Goal: Transaction & Acquisition: Purchase product/service

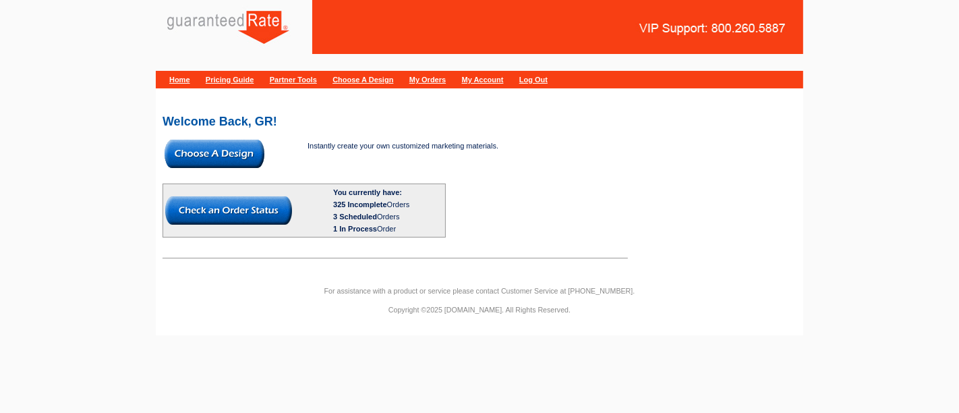
click at [221, 157] on img at bounding box center [215, 154] width 100 height 28
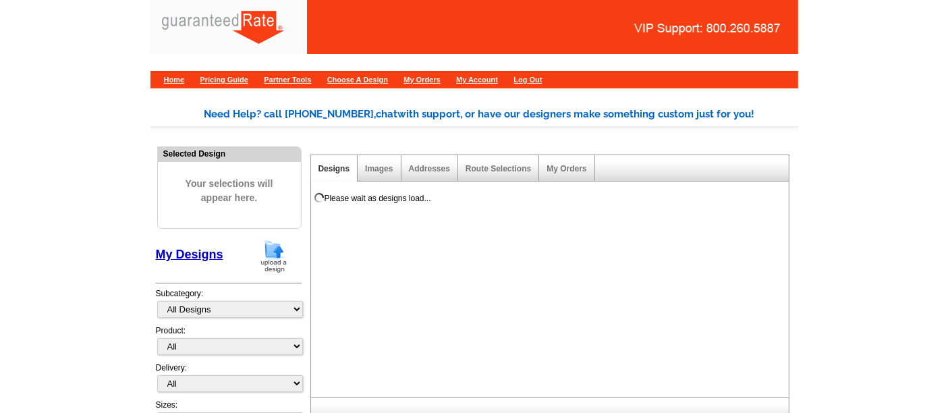
click at [275, 254] on img at bounding box center [273, 256] width 35 height 34
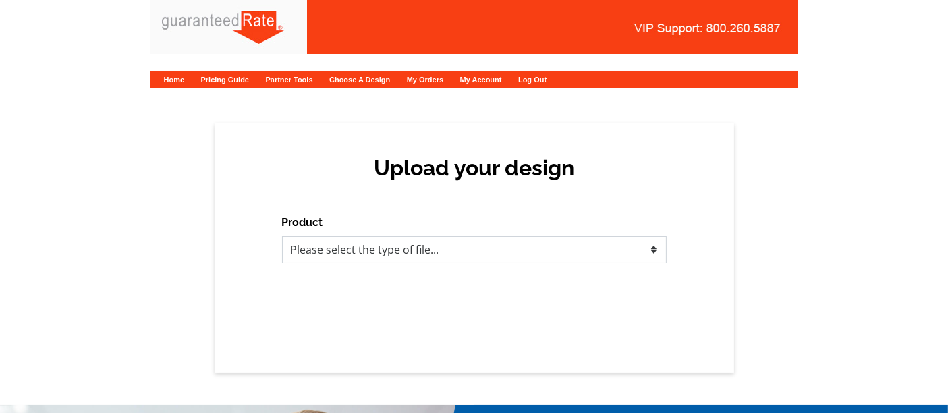
click at [358, 240] on select "Please select the type of file... Postcards Calendars Business Cards Letters an…" at bounding box center [474, 249] width 385 height 27
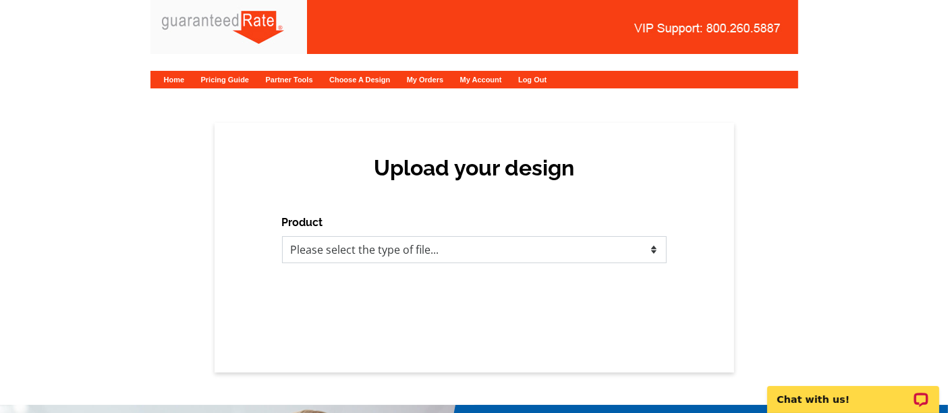
select select "1"
click at [282, 236] on select "Please select the type of file... Postcards Calendars Business Cards Letters an…" at bounding box center [474, 249] width 385 height 27
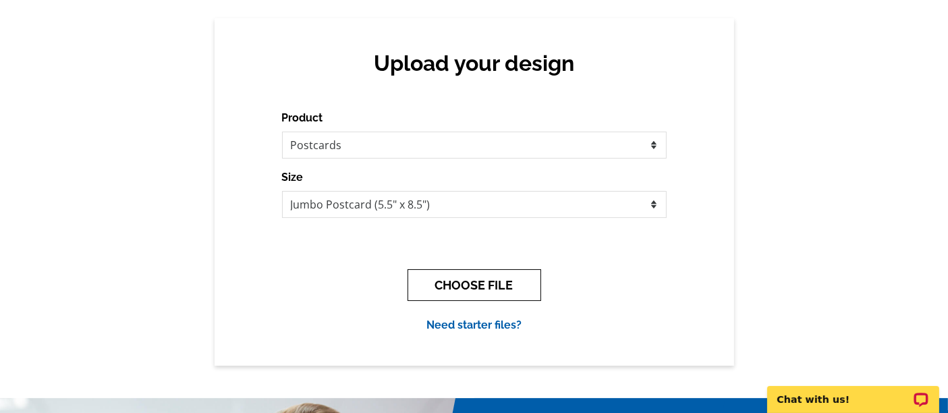
click at [435, 282] on button "CHOOSE FILE" at bounding box center [475, 285] width 134 height 32
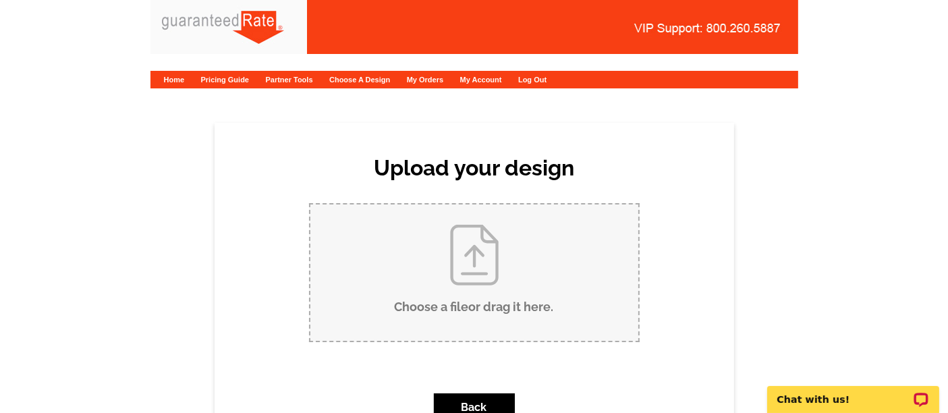
click at [426, 252] on input "Choose a file or drag it here ." at bounding box center [474, 272] width 328 height 136
type input "C:\fakepath\Rogers - Lownes 9-15-25.pdf"
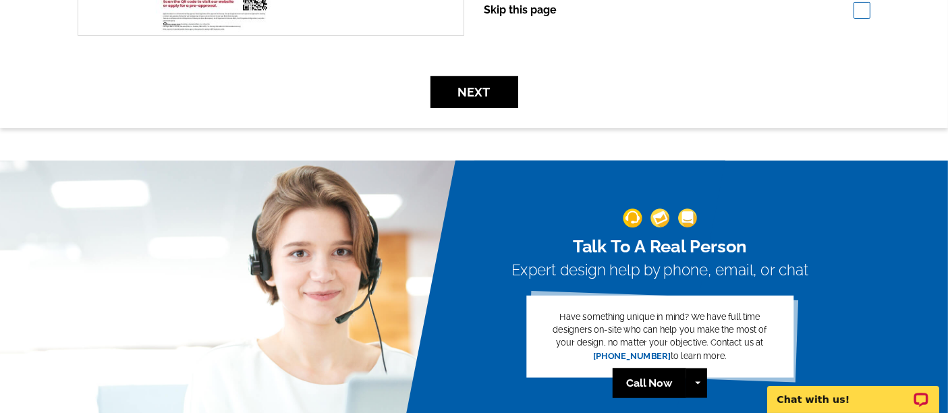
scroll to position [530, 0]
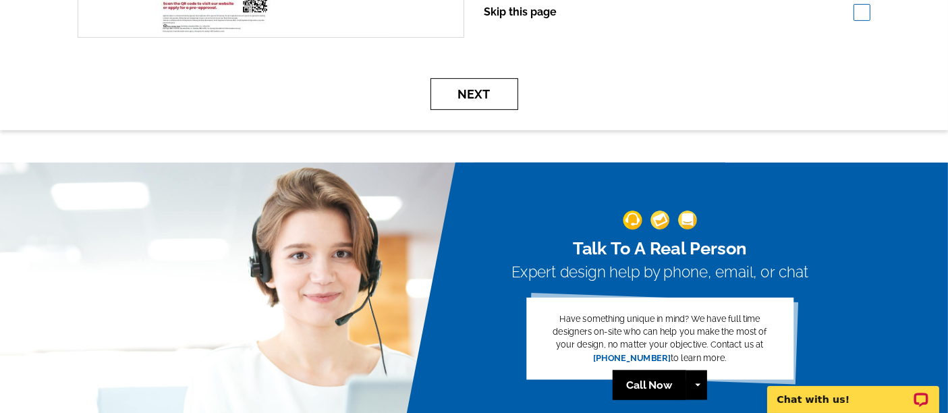
click at [441, 80] on button "Next" at bounding box center [474, 94] width 88 height 32
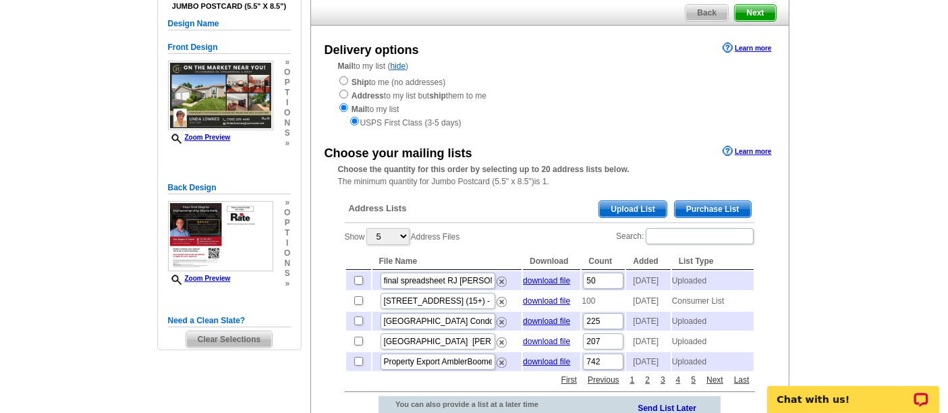
scroll to position [115, 0]
click at [634, 203] on span "Upload List" at bounding box center [632, 208] width 67 height 16
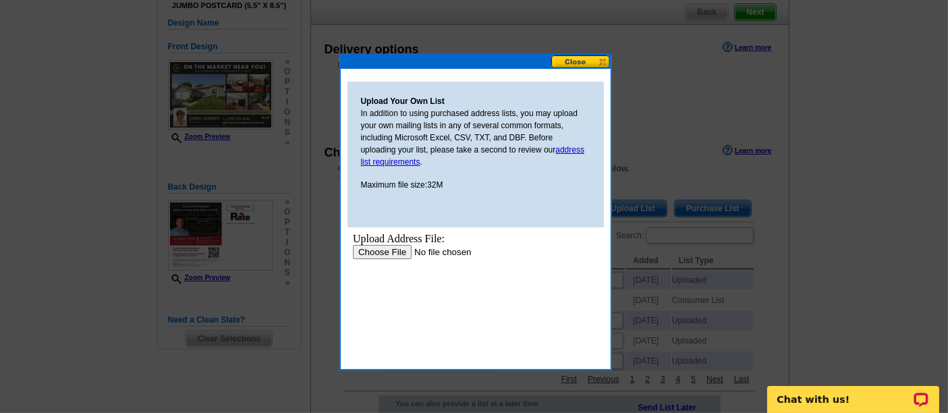
scroll to position [0, 0]
click at [568, 62] on button at bounding box center [580, 61] width 59 height 13
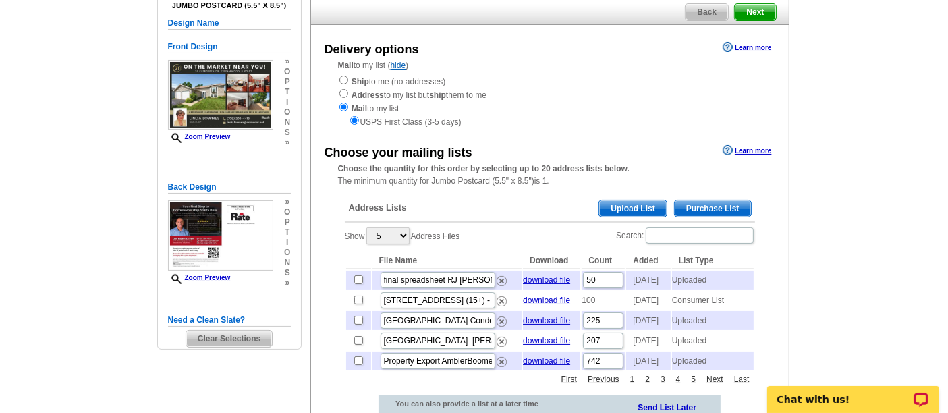
click at [727, 197] on div "Address Lists Purchase List Upload List" at bounding box center [550, 209] width 410 height 26
click at [719, 212] on span "Purchase List" at bounding box center [713, 208] width 76 height 16
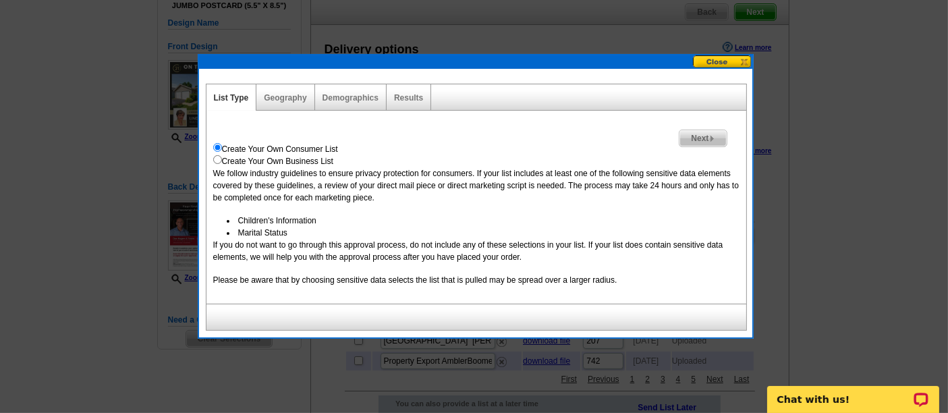
click at [713, 130] on span "Next" at bounding box center [702, 138] width 47 height 16
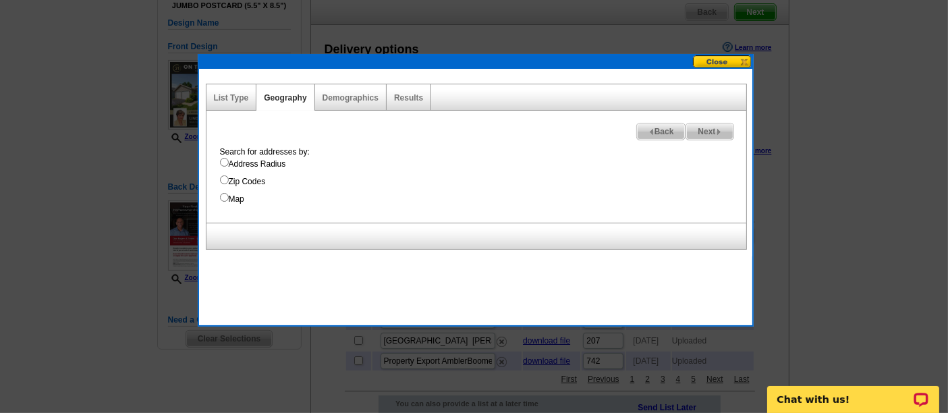
click at [272, 165] on label "Address Radius" at bounding box center [483, 164] width 526 height 12
click at [229, 165] on input "Address Radius" at bounding box center [224, 162] width 9 height 9
radio input "true"
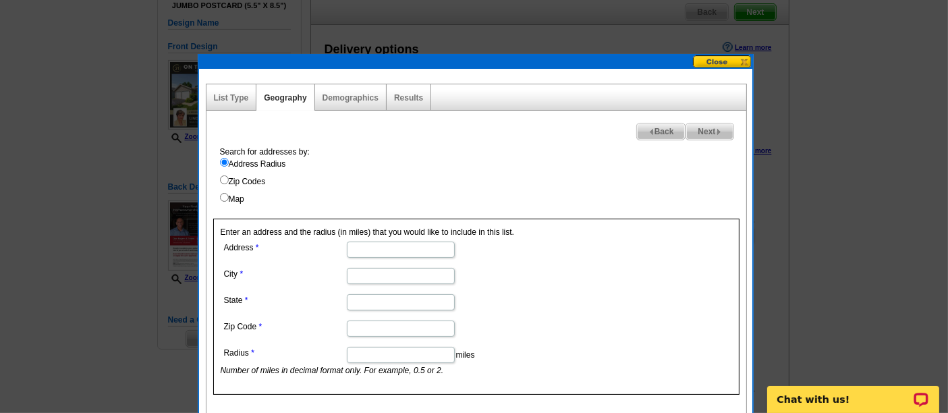
click at [379, 252] on input "Address" at bounding box center [401, 250] width 108 height 16
paste input "36 Evergreen Drive, Streamwood, IL 60107"
drag, startPoint x: 366, startPoint y: 250, endPoint x: 486, endPoint y: 248, distance: 120.1
click at [486, 248] on dd "36 Evergreen Drive, Streamwood, IL 60107" at bounding box center [400, 248] width 359 height 21
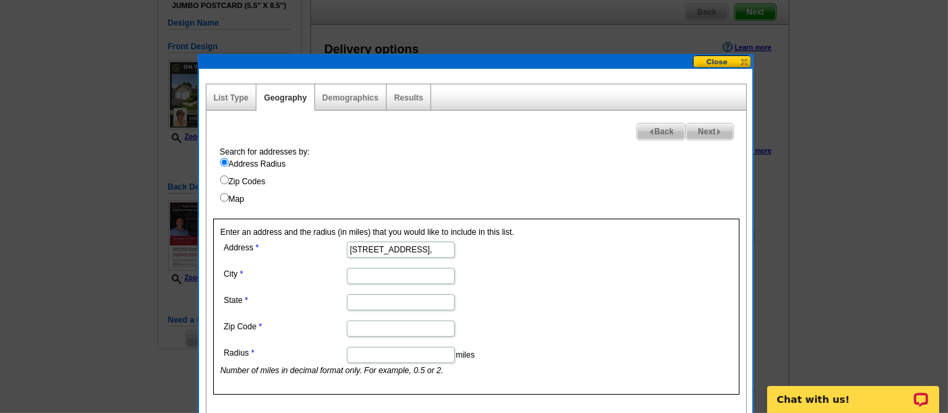
scroll to position [0, 0]
type input "36 Evergreen Drive"
click at [400, 273] on input "City" at bounding box center [401, 276] width 108 height 16
paste input "Streamwood, IL 60107"
click at [416, 277] on input "Streamwood, IL 60107" at bounding box center [401, 276] width 108 height 16
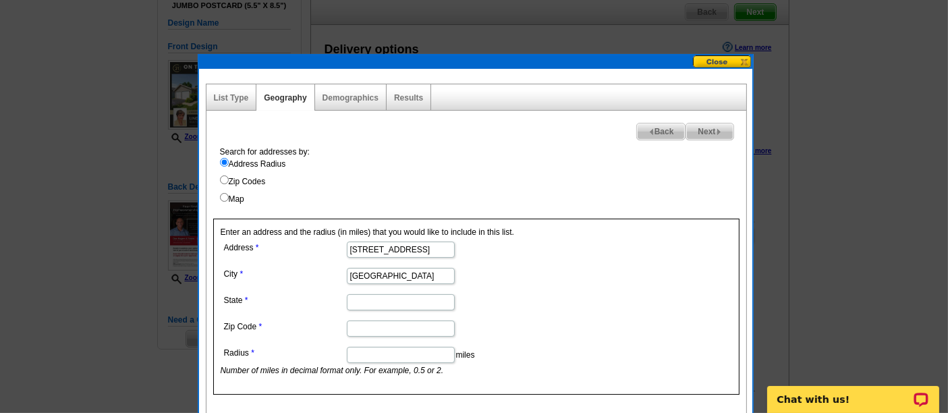
click at [416, 277] on input "Streamwood, IL 60107" at bounding box center [401, 276] width 108 height 16
type input "Streamwood, IL"
click at [411, 300] on input "State" at bounding box center [401, 302] width 108 height 16
click at [359, 324] on input "Zip Code" at bounding box center [401, 329] width 108 height 16
paste input "60107"
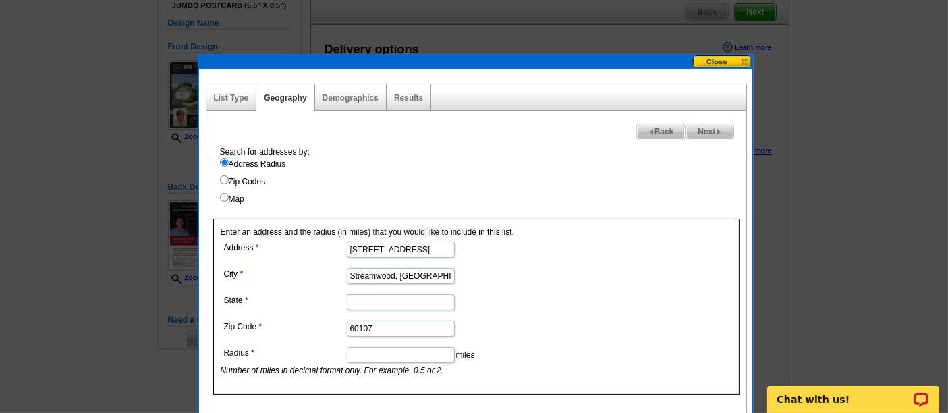
type input "60107"
click at [359, 302] on input "State" at bounding box center [401, 302] width 108 height 16
type input "IL"
click at [422, 278] on input "Streamwood, IL" at bounding box center [401, 276] width 108 height 16
type input "Streamwood"
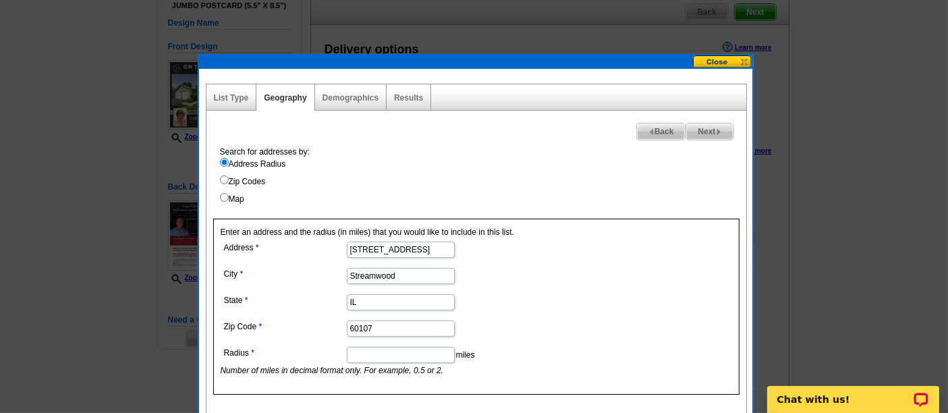
click at [395, 358] on input "Radius" at bounding box center [401, 355] width 108 height 16
type input ".5"
click at [596, 287] on form "Address 36 Evergreen Drive City Streamwood State IL Zip Code 60107 Radius .5 mi…" at bounding box center [476, 307] width 511 height 138
click at [704, 134] on span "Next" at bounding box center [709, 131] width 47 height 16
select select
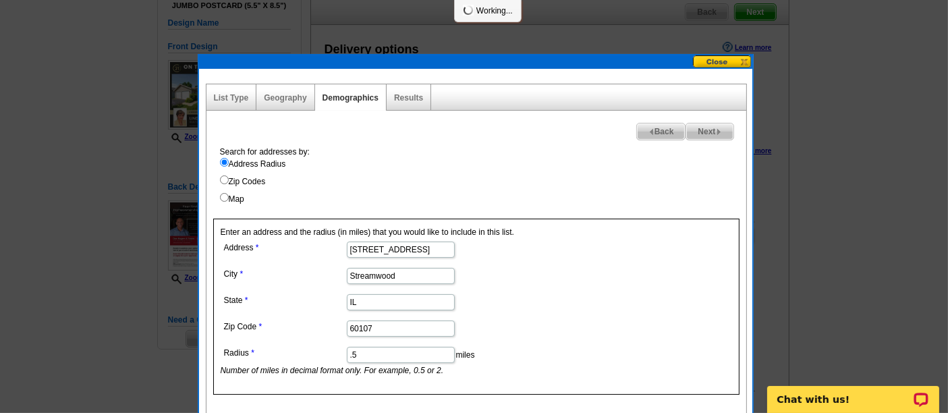
select select
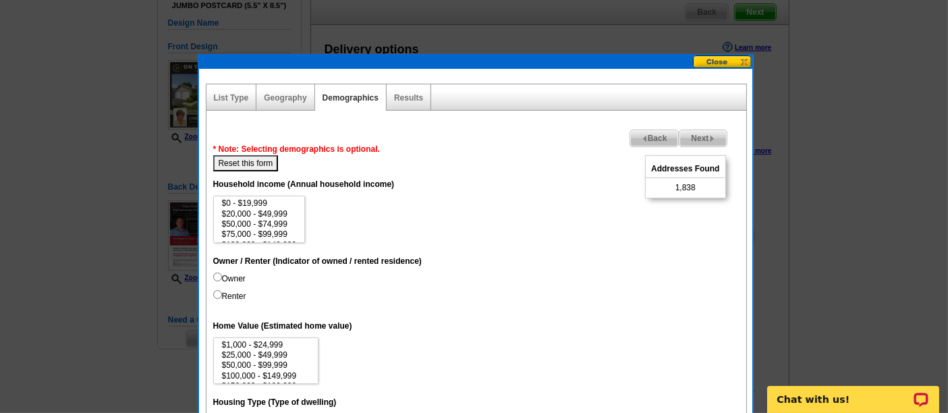
click at [654, 140] on span "Back" at bounding box center [654, 138] width 49 height 16
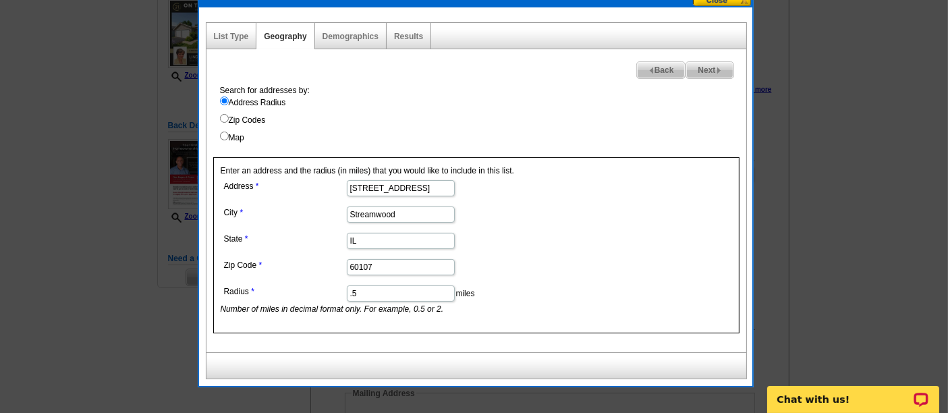
scroll to position [177, 0]
click at [370, 296] on input ".5" at bounding box center [401, 293] width 108 height 16
type input ".25"
click at [531, 288] on dd ".25 miles Number of miles in decimal format only. For example, 0.5 or 2." at bounding box center [400, 298] width 359 height 33
click at [713, 65] on span "Next" at bounding box center [709, 70] width 47 height 16
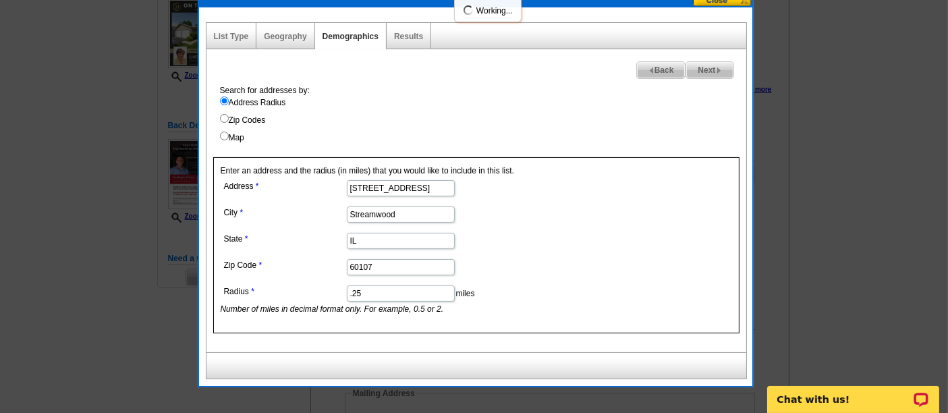
select select
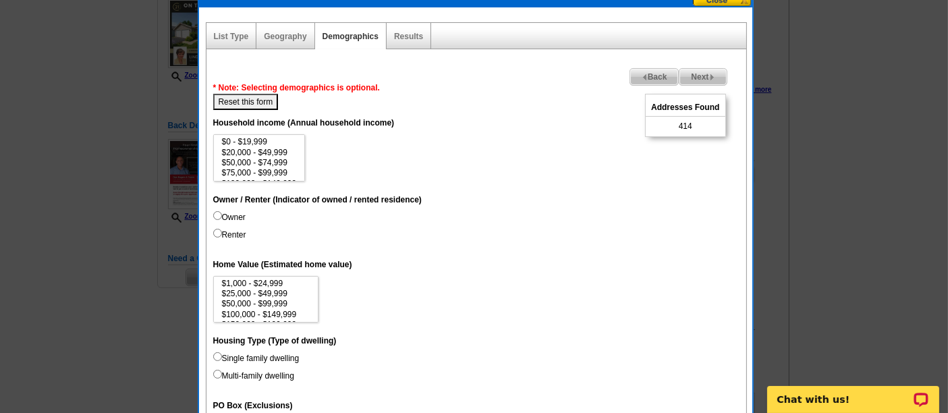
click at [709, 74] on img at bounding box center [712, 77] width 6 height 6
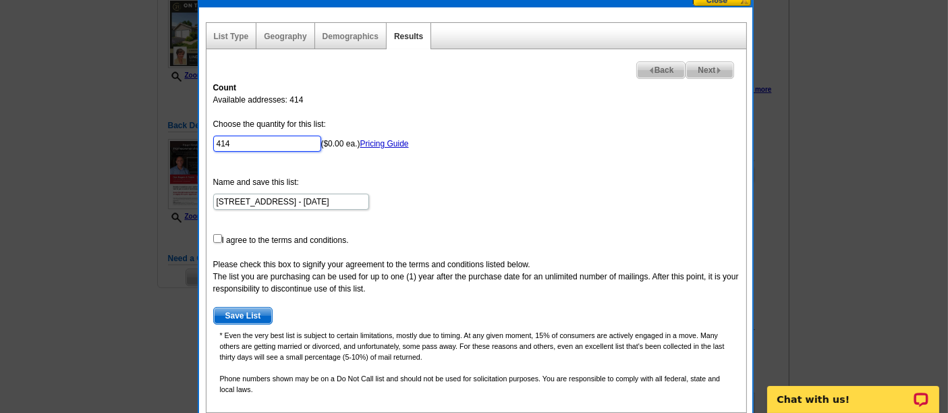
click at [269, 147] on input "414" at bounding box center [267, 144] width 108 height 16
type input "100"
click at [217, 234] on input "checkbox" at bounding box center [217, 238] width 9 height 9
checkbox input "true"
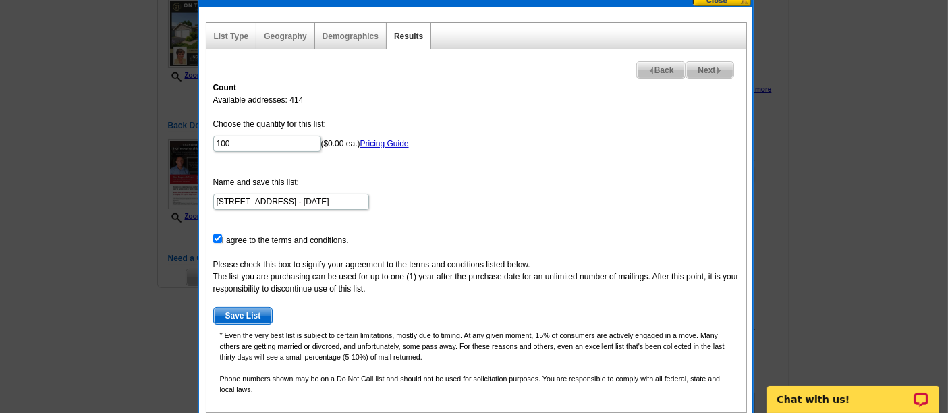
click at [242, 311] on span "Save List" at bounding box center [243, 316] width 59 height 16
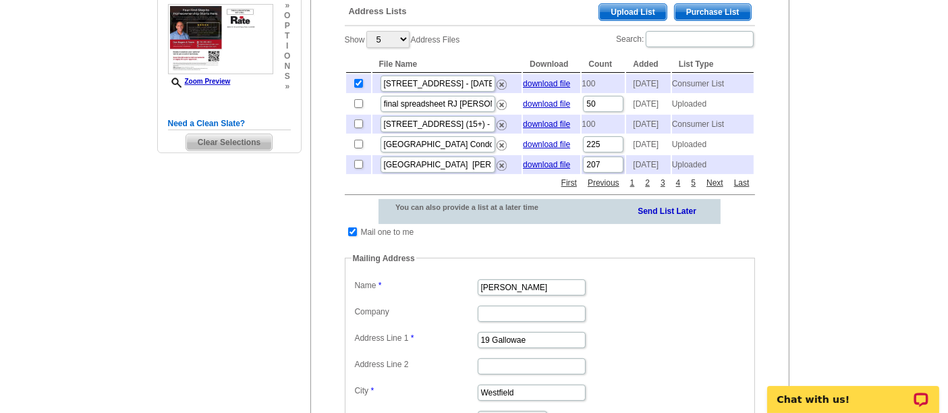
scroll to position [310, 0]
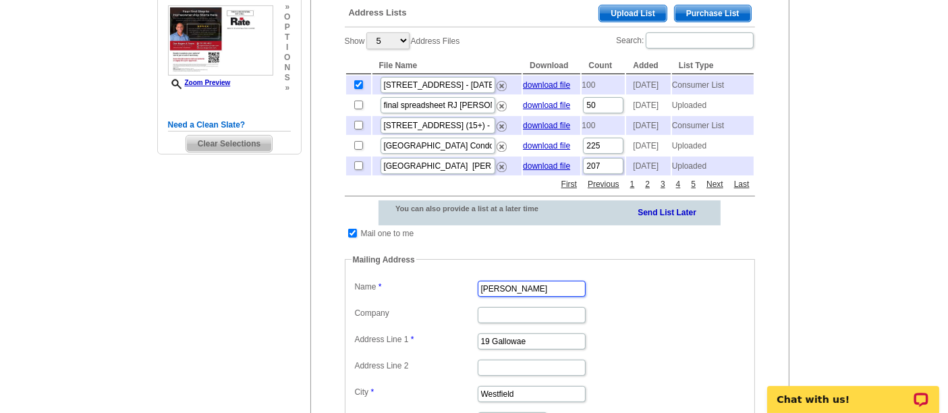
click at [505, 297] on input "[PERSON_NAME]" at bounding box center [532, 289] width 108 height 16
type input "[PERSON_NAME]"
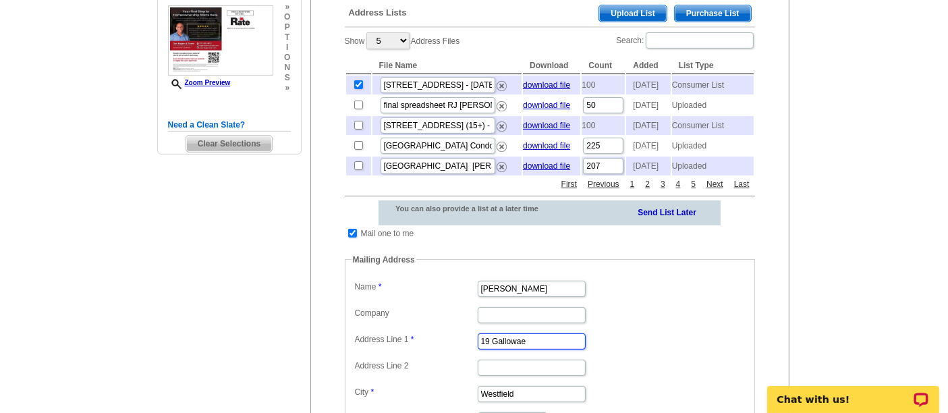
click at [520, 350] on input "19 Gallowae" at bounding box center [532, 341] width 108 height 16
paste input "5812 S Wolf Road, Orland Park, IL 60467"
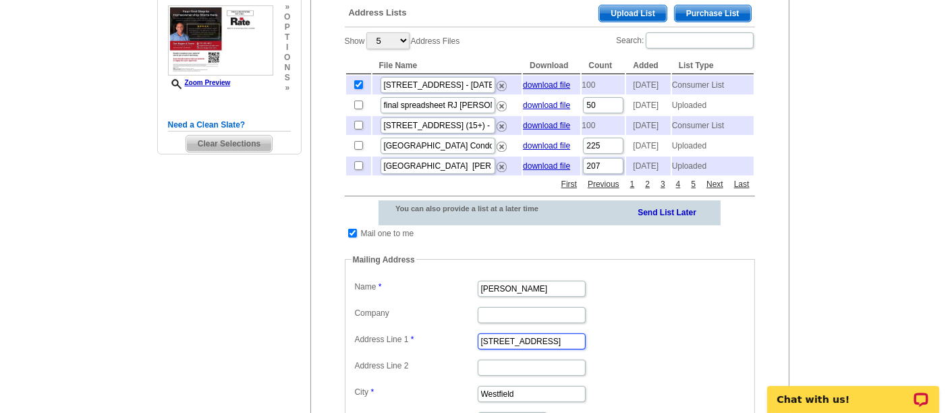
type input "15812 S Wolf Road, Orland Park, IL 60467"
click at [514, 297] on input "Linda Low" at bounding box center [532, 289] width 108 height 16
paste input "nes"
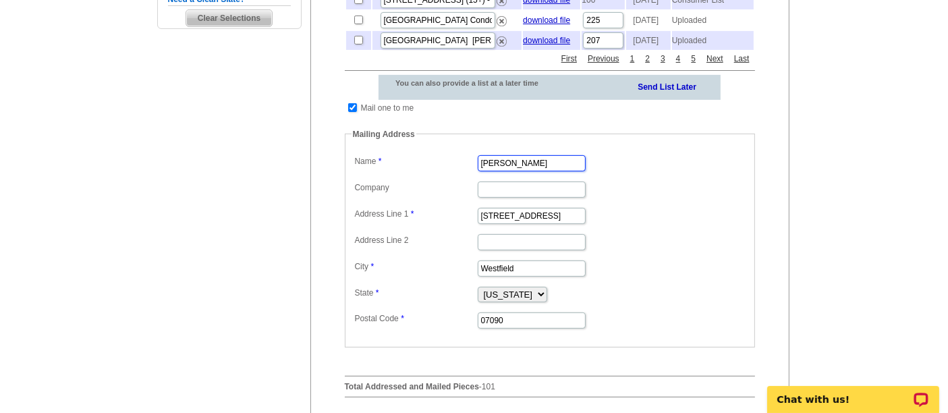
scroll to position [437, 0]
type input "Linda Lownes"
drag, startPoint x: 555, startPoint y: 238, endPoint x: 641, endPoint y: 242, distance: 86.5
click at [641, 225] on dd "15812 S Wolf Road, Orland Park, IL 60467" at bounding box center [550, 214] width 397 height 21
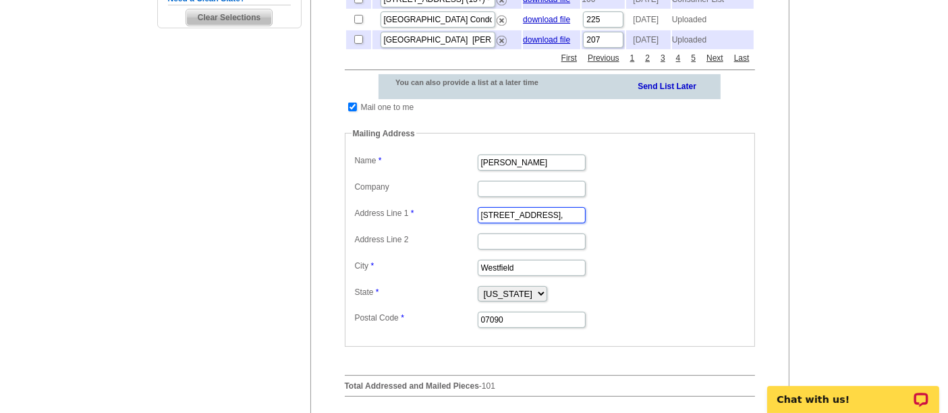
scroll to position [0, 0]
type input "15812 S Wolf Road,"
click at [547, 276] on input "Westfield" at bounding box center [532, 268] width 108 height 16
paste input "Orland Park, IL 60467"
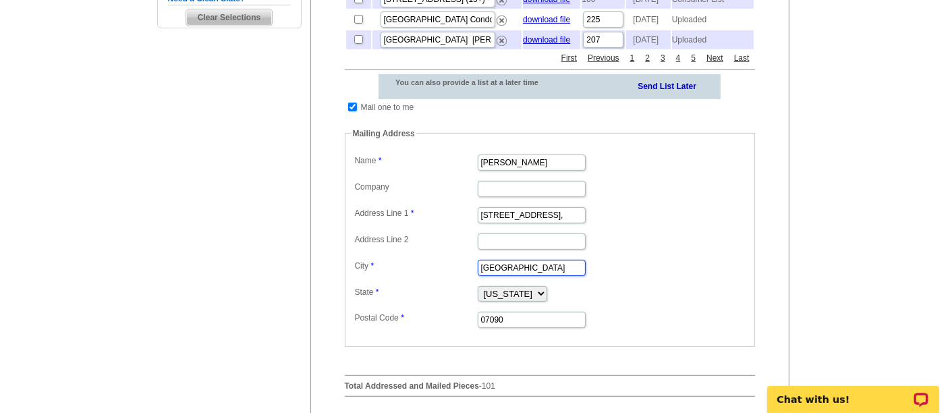
type input "Orland Park, IL 60467"
click at [563, 223] on input "15812 S Wolf Road," at bounding box center [532, 215] width 108 height 16
type input "15812 S Wolf Road"
click at [543, 276] on input "Orland Park, IL 60467" at bounding box center [532, 268] width 108 height 16
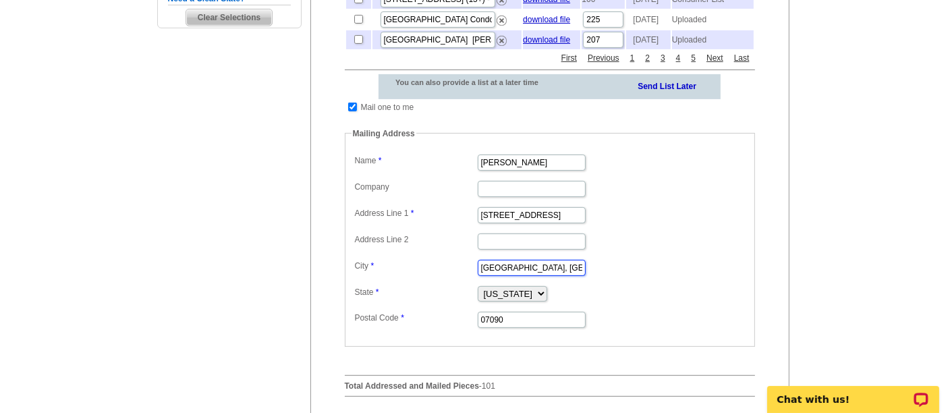
type input "Orland Park, IL"
click at [530, 328] on input "07090" at bounding box center [532, 320] width 108 height 16
paste input "60467"
type input "60467"
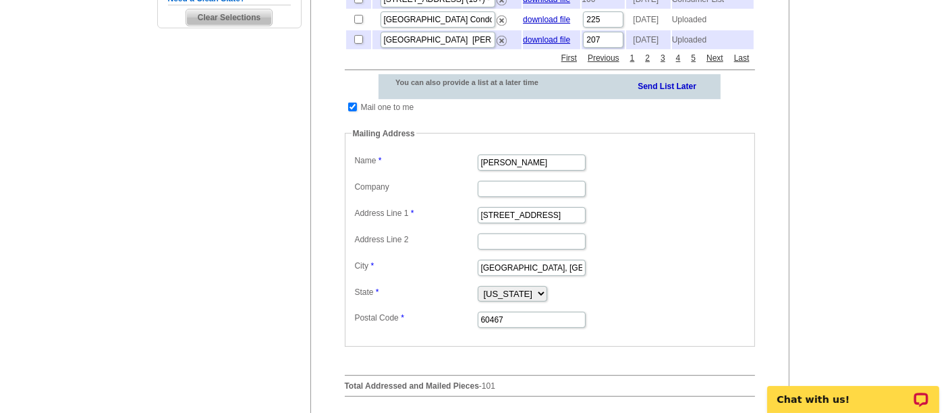
click at [528, 303] on dd "Alabama Alaska Arizona Arkansas California Colorado Connecticut District of Col…" at bounding box center [550, 293] width 397 height 20
click at [516, 302] on select "Alabama Alaska Arizona Arkansas California Colorado Connecticut District of Col…" at bounding box center [512, 294] width 69 height 16
select select "IL"
click at [478, 302] on select "Alabama Alaska Arizona Arkansas California Colorado Connecticut District of Col…" at bounding box center [512, 294] width 69 height 16
click at [542, 276] on input "Orland Park, IL" at bounding box center [532, 268] width 108 height 16
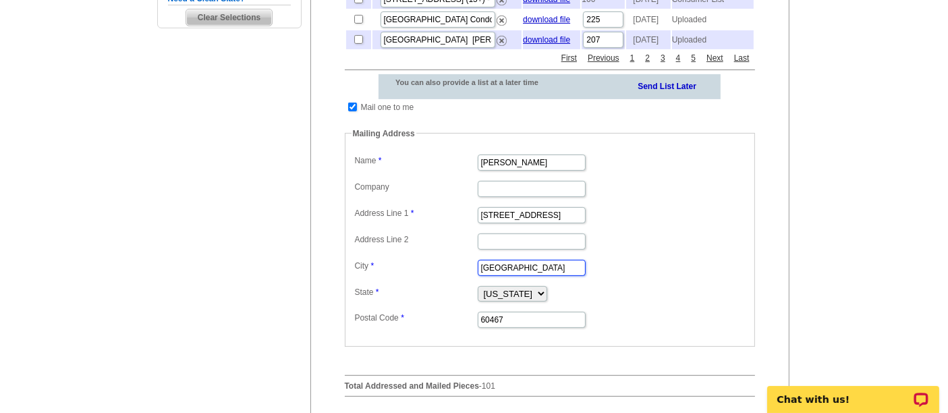
type input "Orland Park"
click at [667, 303] on dd "Alabama Alaska Arizona Arkansas California Colorado Connecticut District of Col…" at bounding box center [550, 293] width 397 height 20
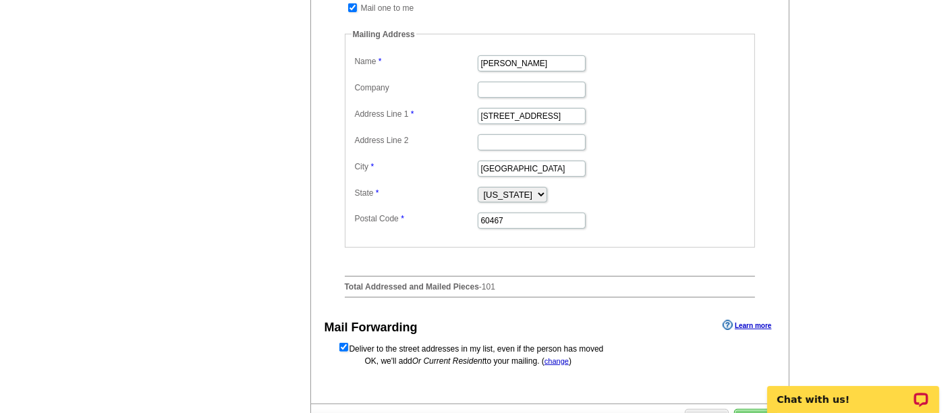
scroll to position [692, 0]
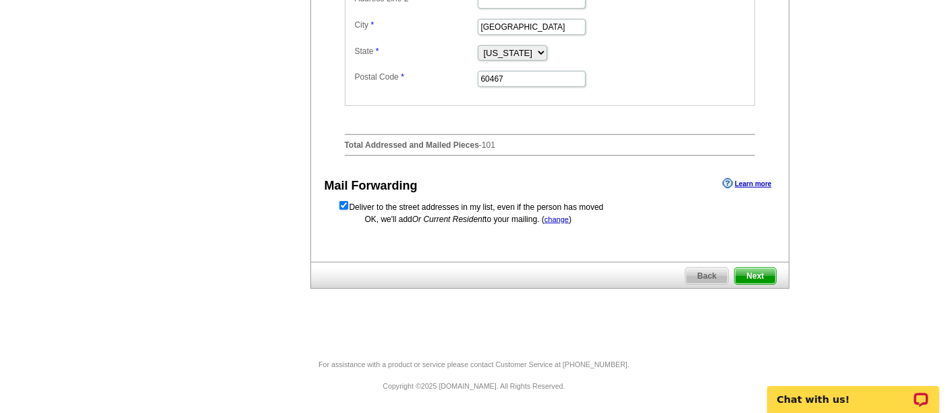
click at [747, 278] on span "Next" at bounding box center [755, 276] width 40 height 16
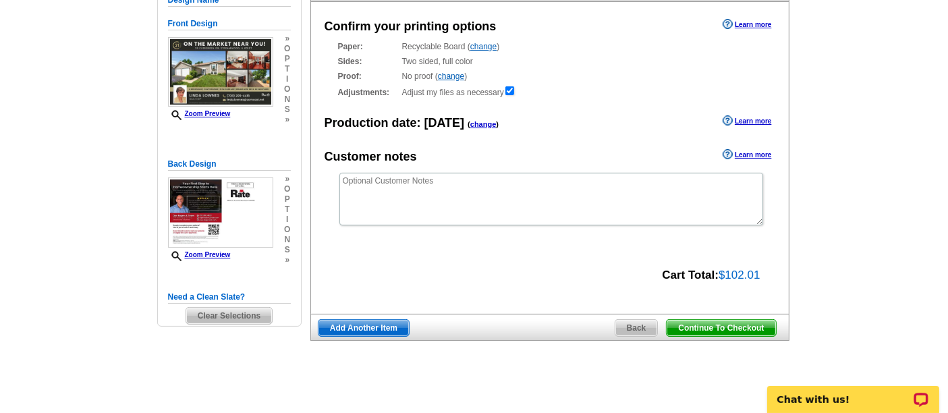
scroll to position [137, 0]
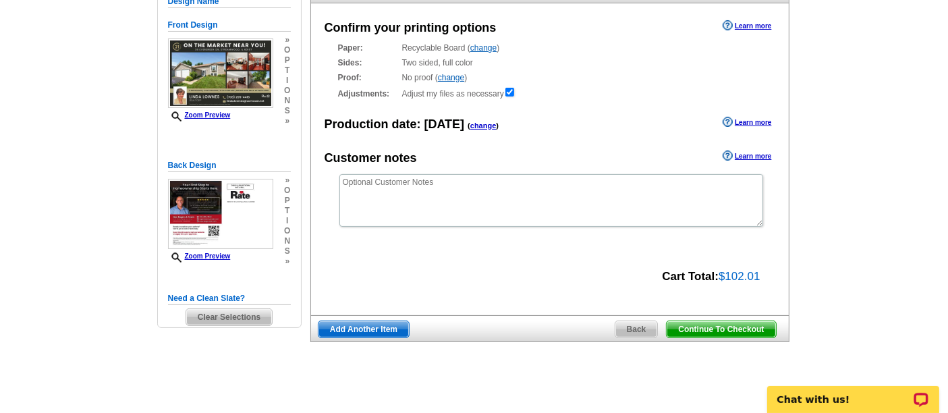
click at [697, 327] on span "Continue To Checkout" at bounding box center [721, 329] width 109 height 16
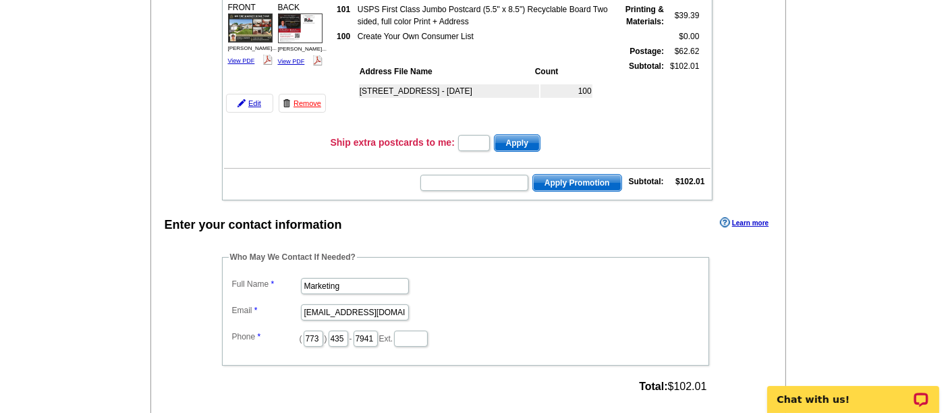
scroll to position [192, 0]
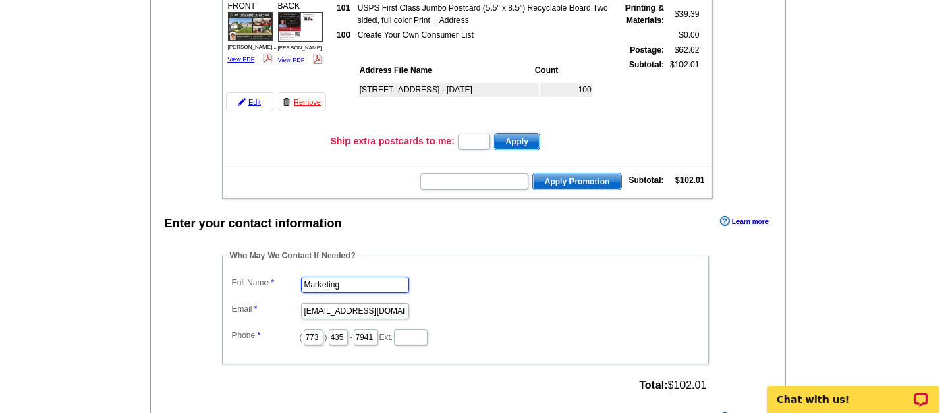
click at [369, 277] on input "Marketing" at bounding box center [355, 285] width 108 height 16
type input "[PERSON_NAME]"
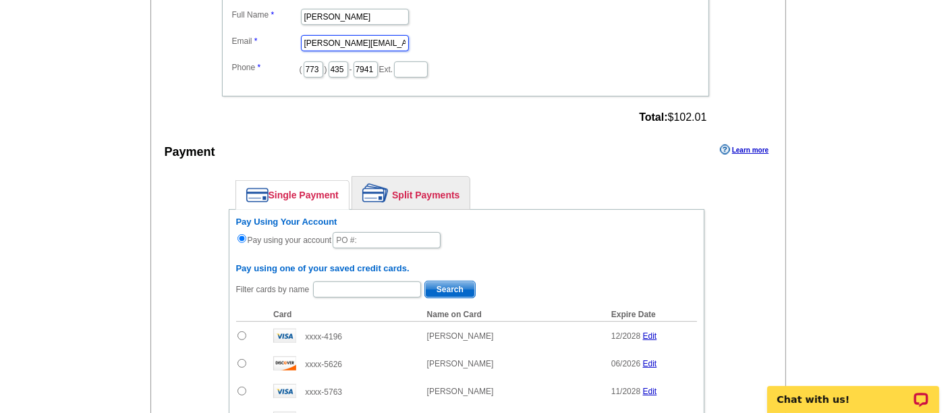
scroll to position [460, 0]
type input "[PERSON_NAME][EMAIL_ADDRESS][PERSON_NAME][DOMAIN_NAME]"
click at [426, 177] on link "Split Payments" at bounding box center [410, 193] width 117 height 32
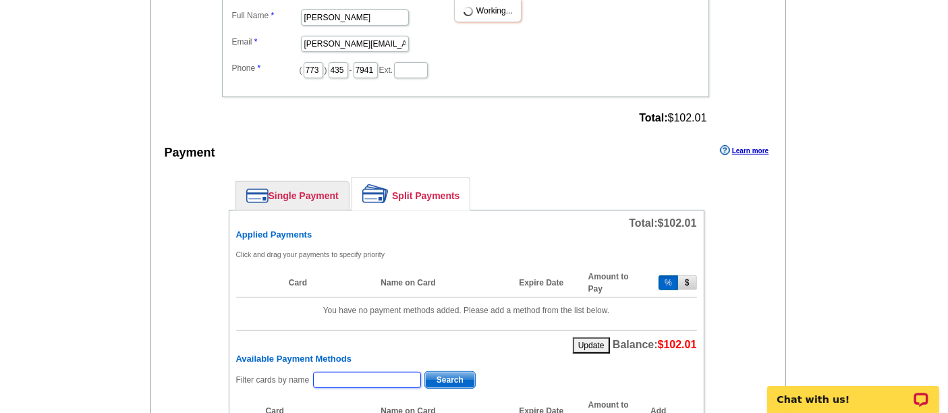
click at [383, 372] on input "text" at bounding box center [367, 380] width 108 height 16
type input "09152025_350_sb"
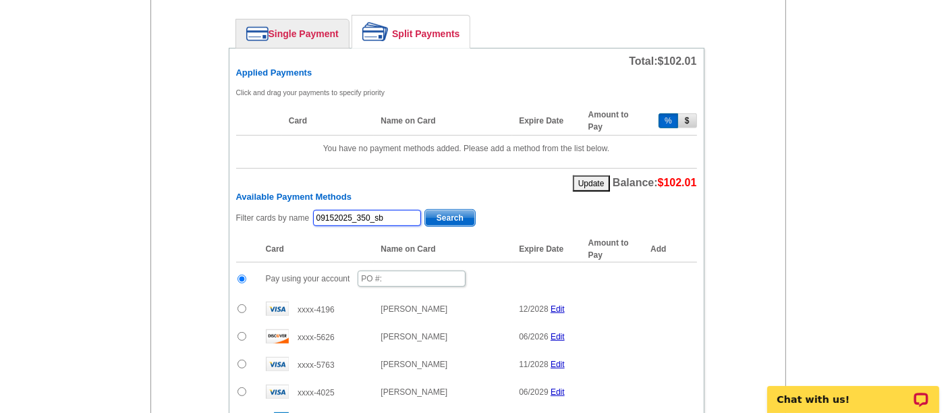
scroll to position [621, 0]
drag, startPoint x: 395, startPoint y: 207, endPoint x: 291, endPoint y: 201, distance: 104.1
click at [291, 209] on div "Filter cards by name 09152025_350_sb Search" at bounding box center [466, 219] width 461 height 21
click at [379, 272] on input "text" at bounding box center [412, 279] width 108 height 16
paste input "09152025_350_sb"
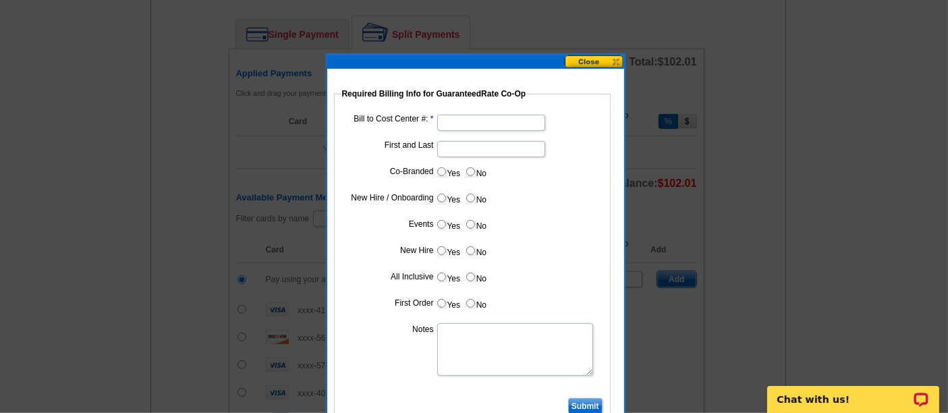
type input "09152025_350_sb"
click at [484, 126] on input "Bill to Cost Center #:" at bounding box center [491, 123] width 108 height 16
type input "1700"
type input "[PERSON_NAME]"
click at [441, 167] on input "Yes" at bounding box center [441, 171] width 9 height 9
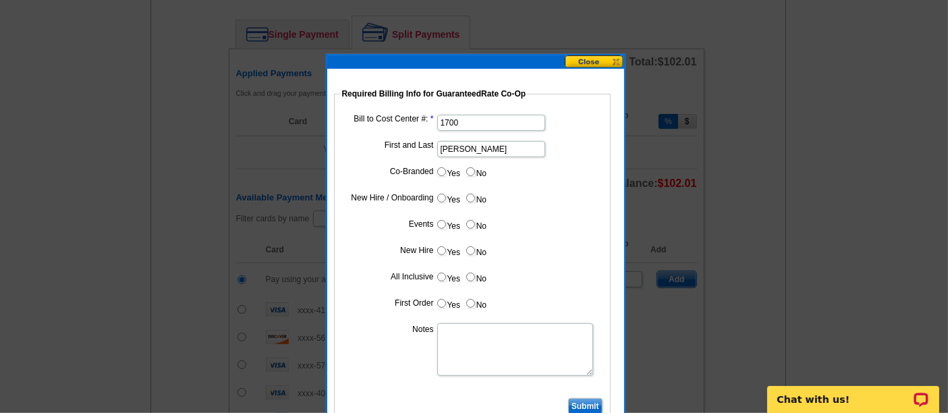
radio input "true"
click at [456, 210] on dl "Bill to Cost Center #: 1700 First and Last [PERSON_NAME] Co-Branded Yes No Cost…" at bounding box center [472, 266] width 263 height 310
click at [454, 208] on dd at bounding box center [472, 200] width 263 height 21
click at [451, 203] on input "Cost paid by cobrand" at bounding box center [491, 202] width 108 height 16
type input "50"
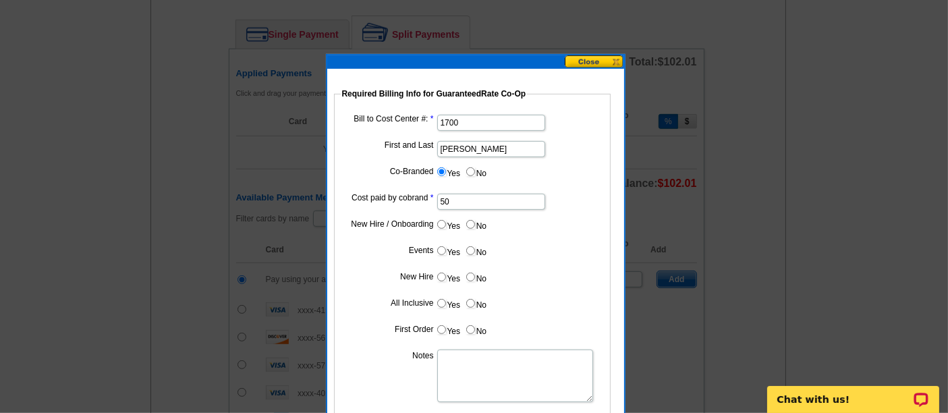
click at [474, 220] on input "No" at bounding box center [470, 224] width 9 height 9
radio input "true"
click at [474, 246] on input "No" at bounding box center [470, 250] width 9 height 9
radio input "true"
click at [474, 269] on label "No" at bounding box center [476, 277] width 22 height 16
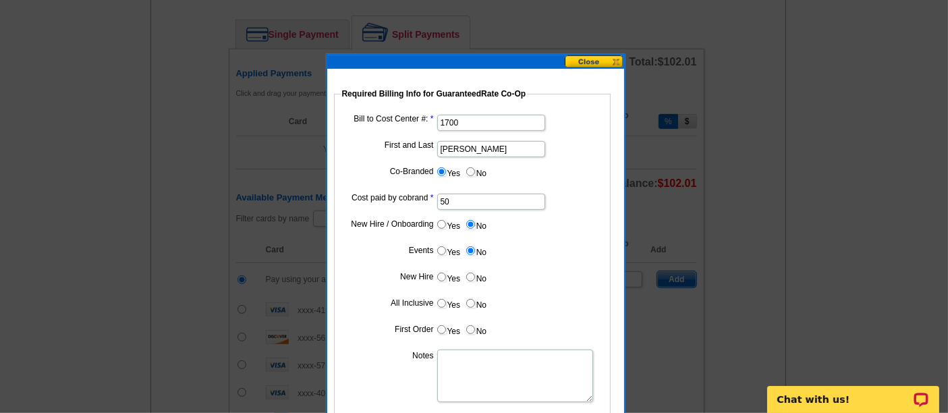
click at [474, 273] on input "No" at bounding box center [470, 277] width 9 height 9
radio input "true"
click at [472, 299] on input "No" at bounding box center [470, 303] width 9 height 9
radio input "true"
click at [471, 329] on input "No" at bounding box center [470, 329] width 9 height 9
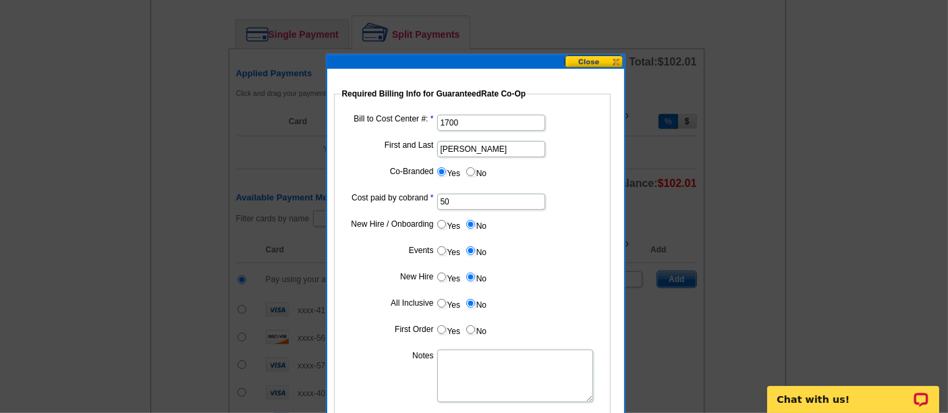
radio input "true"
click at [468, 364] on textarea "Notes" at bounding box center [515, 376] width 156 height 53
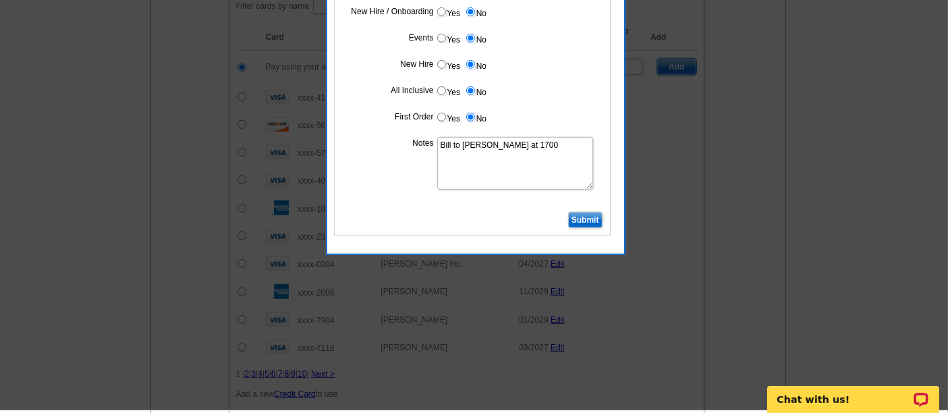
scroll to position [831, 0]
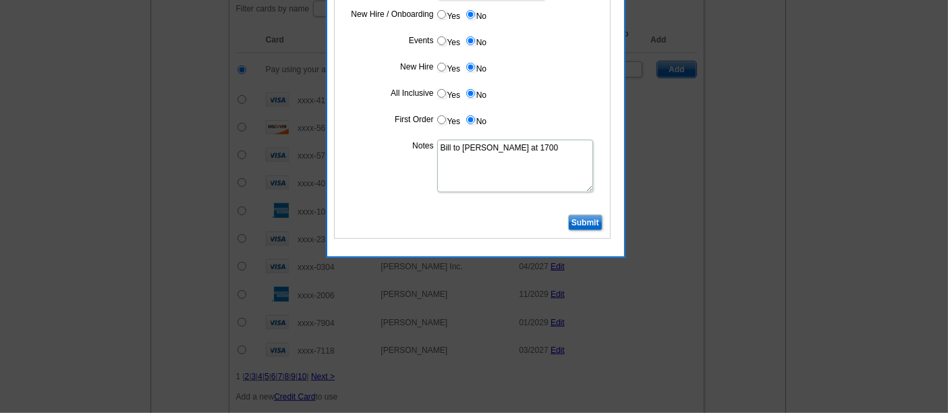
type textarea "Bill to [PERSON_NAME] at 1700"
click at [580, 219] on input "Submit" at bounding box center [585, 223] width 34 height 16
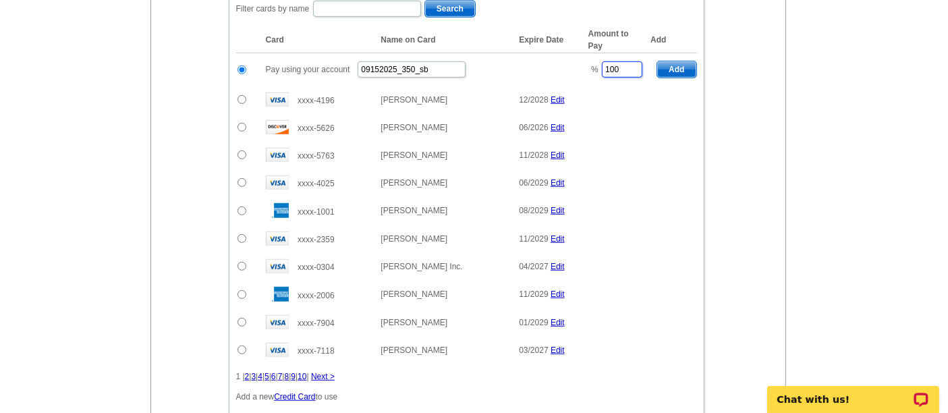
drag, startPoint x: 629, startPoint y: 57, endPoint x: 564, endPoint y: 62, distance: 64.9
click at [564, 62] on tr "Pay using your account 09152025_350_sb % 100 Add" at bounding box center [466, 69] width 461 height 33
click at [673, 61] on span "Add" at bounding box center [676, 69] width 38 height 16
type input "100"
radio input "false"
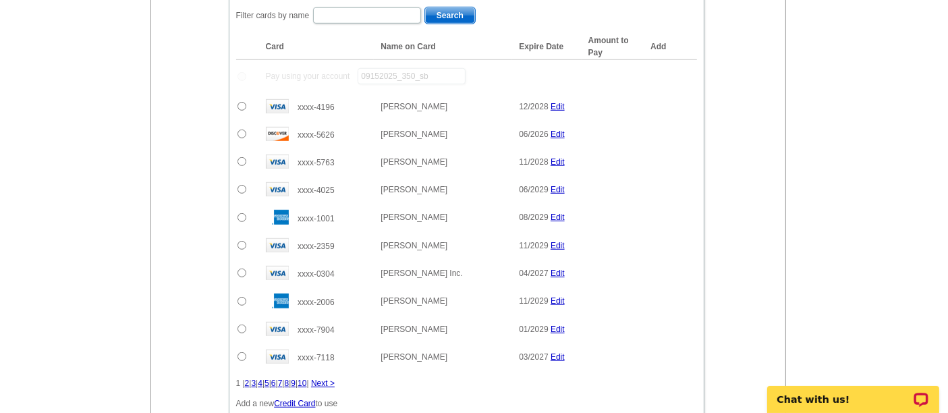
scroll to position [837, 0]
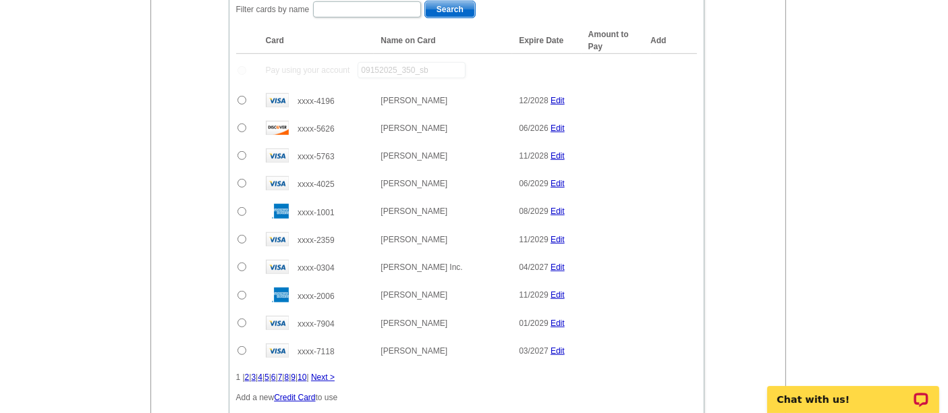
click at [239, 123] on input "radio" at bounding box center [242, 127] width 9 height 9
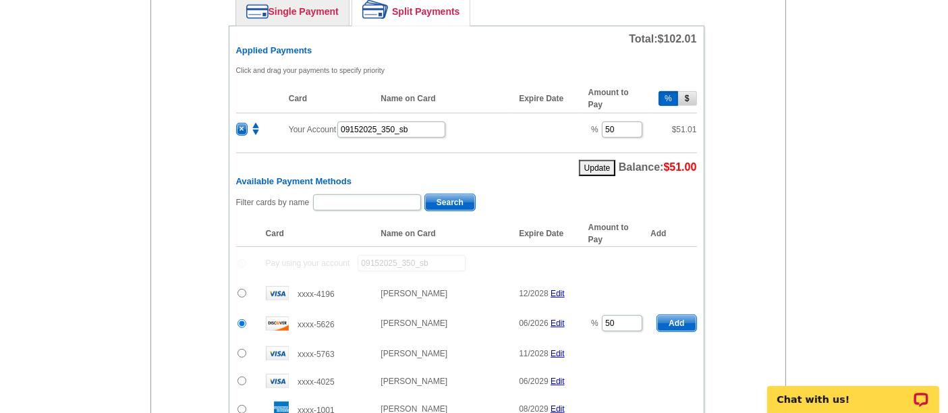
scroll to position [643, 0]
click at [675, 316] on span "Add" at bounding box center [676, 324] width 38 height 16
radio input "false"
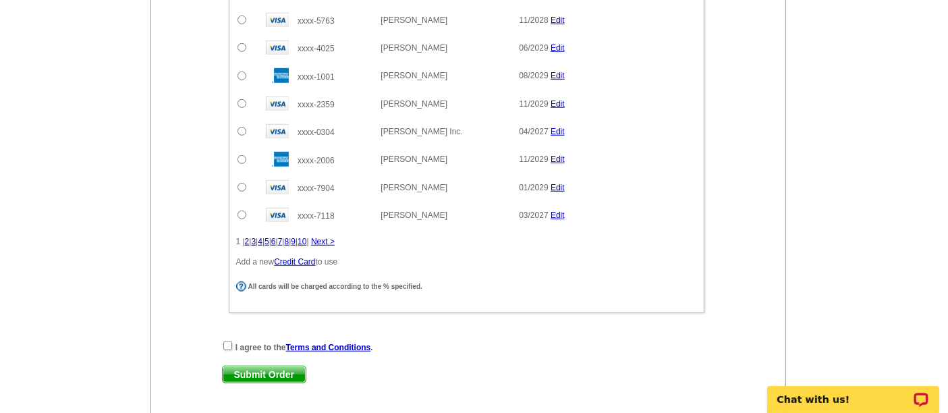
scroll to position [1004, 0]
click at [223, 342] on input "checkbox" at bounding box center [227, 346] width 9 height 9
checkbox input "true"
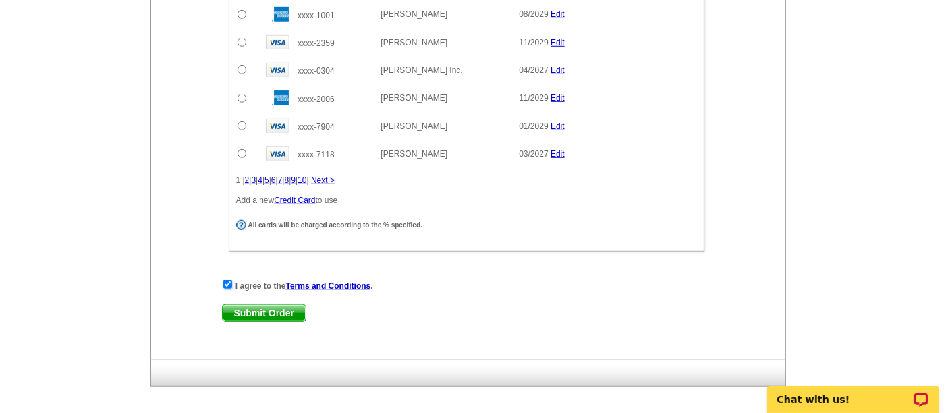
scroll to position [1099, 0]
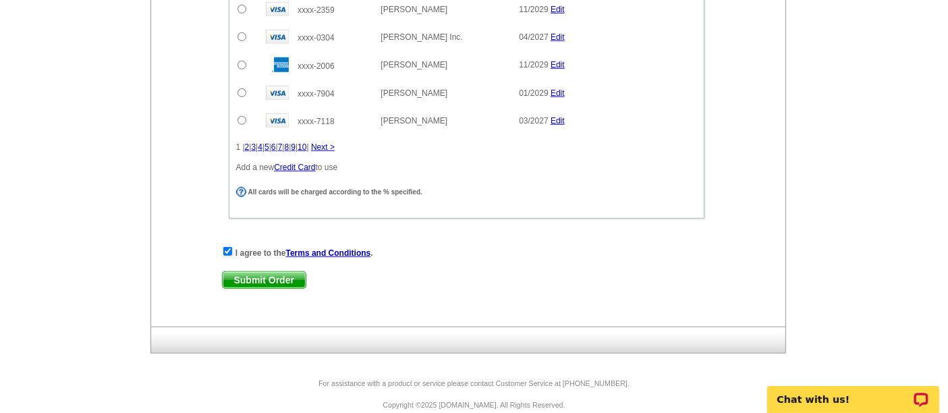
click at [278, 272] on span "Submit Order" at bounding box center [264, 280] width 83 height 16
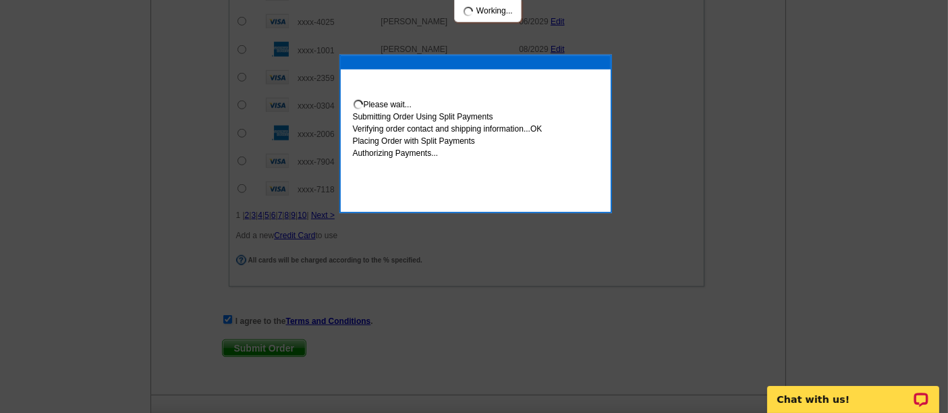
scroll to position [1167, 0]
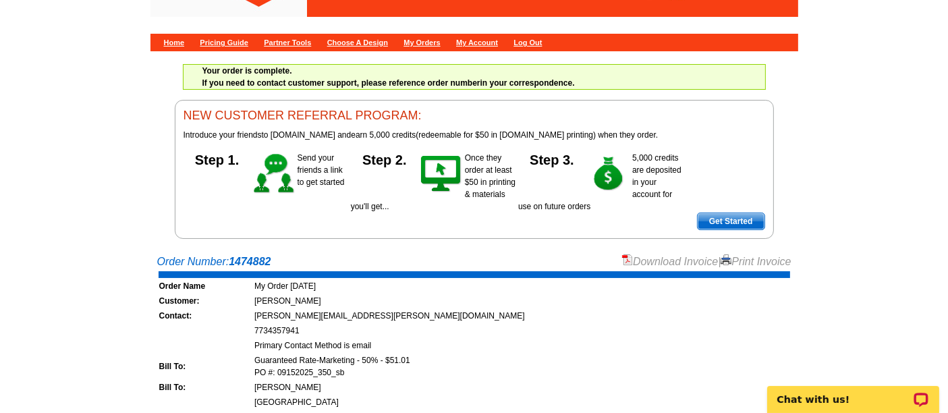
click at [650, 256] on link "Download Invoice" at bounding box center [670, 261] width 96 height 11
